Goal: Transaction & Acquisition: Book appointment/travel/reservation

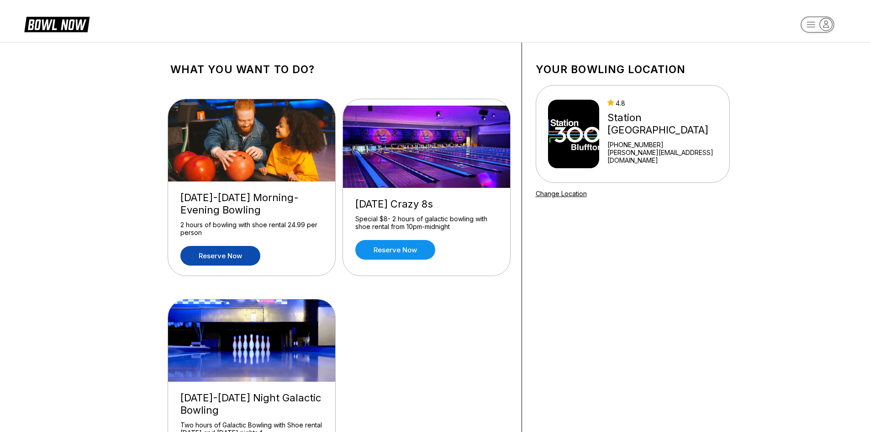
click at [233, 251] on link "Reserve now" at bounding box center [220, 256] width 80 height 20
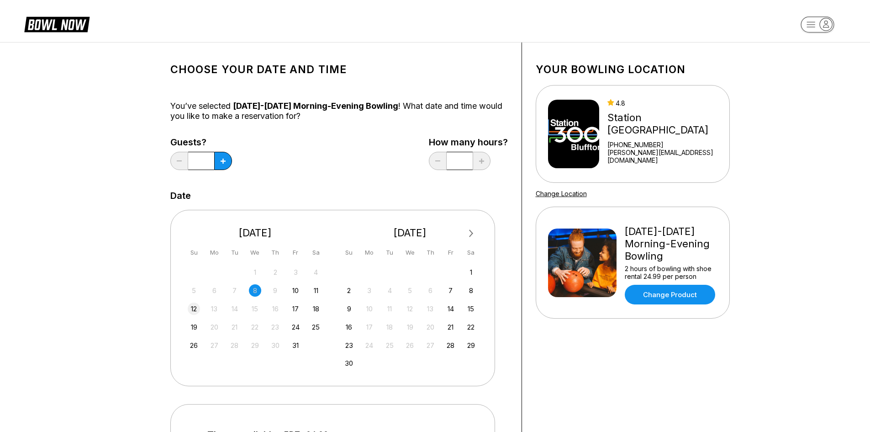
click at [194, 309] on div "12" at bounding box center [194, 308] width 12 height 12
click at [226, 160] on button at bounding box center [223, 161] width 18 height 18
type input "*"
click at [661, 290] on link "Change Product" at bounding box center [670, 295] width 90 height 20
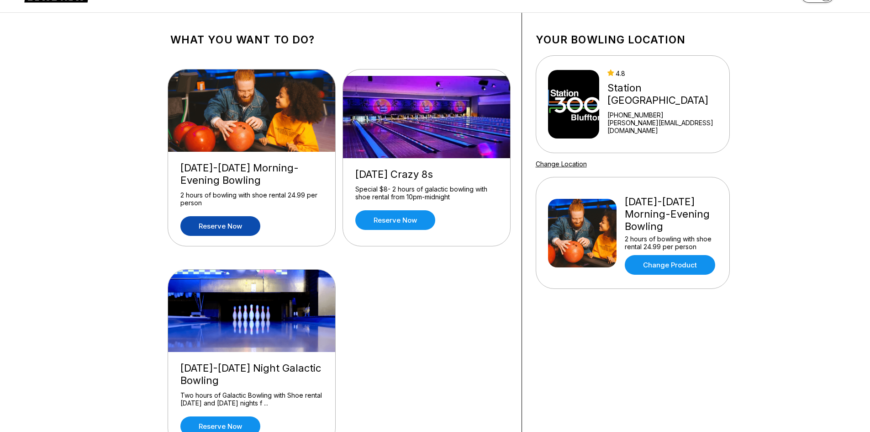
scroll to position [46, 0]
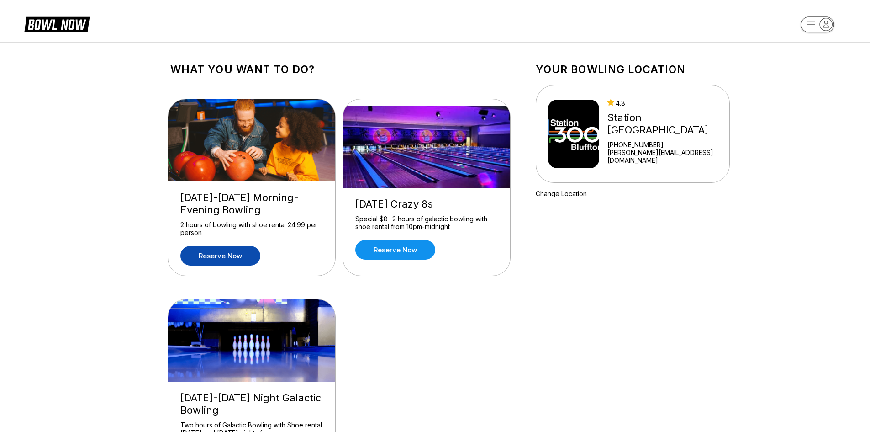
click at [208, 259] on link "Reserve now" at bounding box center [220, 256] width 80 height 20
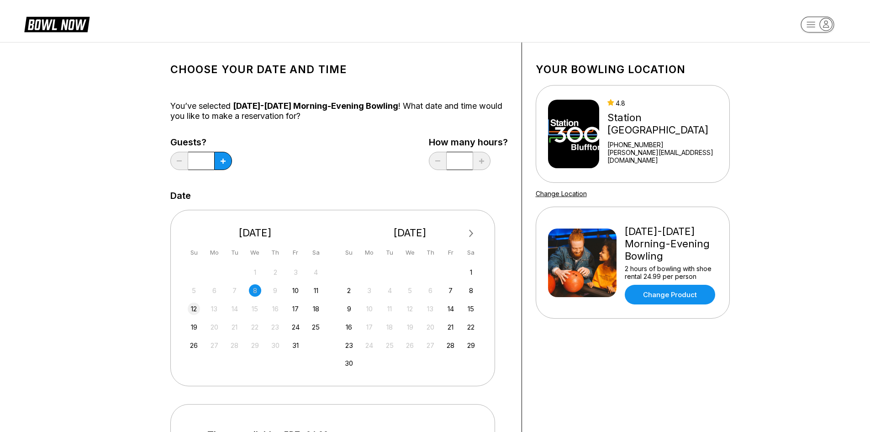
click at [191, 310] on div "12" at bounding box center [194, 308] width 12 height 12
click at [223, 163] on icon at bounding box center [223, 161] width 5 height 5
type input "*"
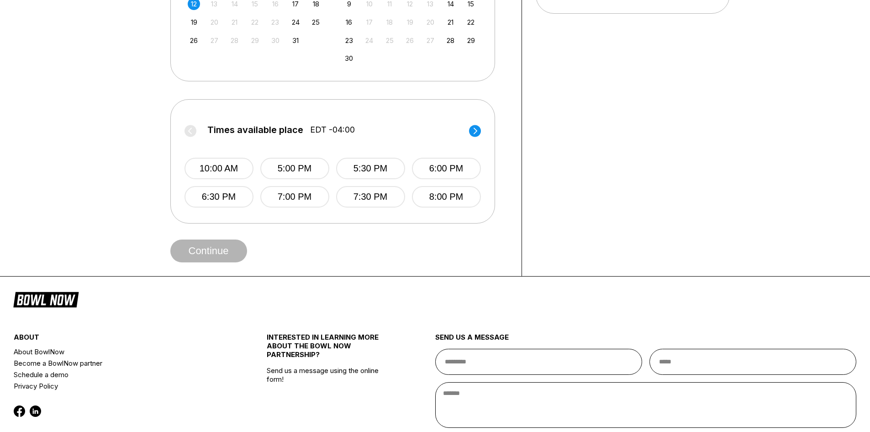
scroll to position [320, 0]
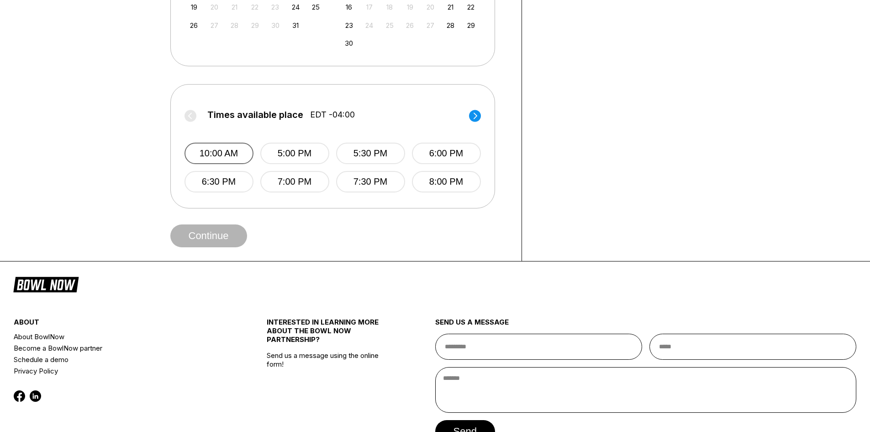
click at [226, 157] on button "10:00 AM" at bounding box center [219, 153] width 69 height 21
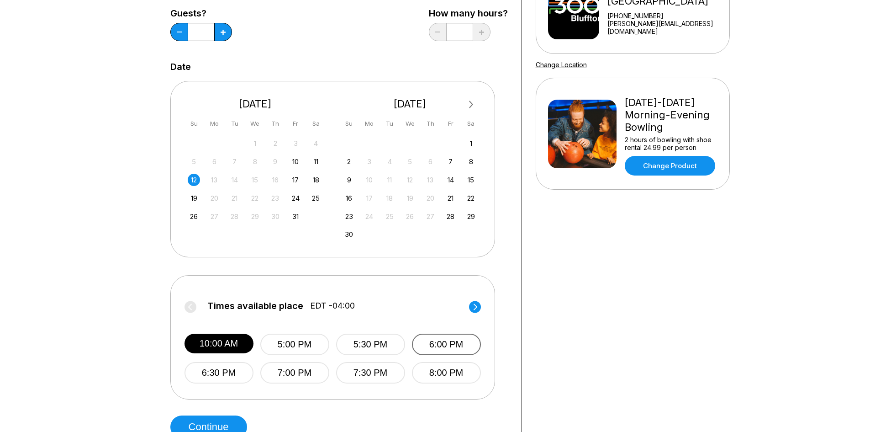
scroll to position [0, 0]
